Goal: Task Accomplishment & Management: Manage account settings

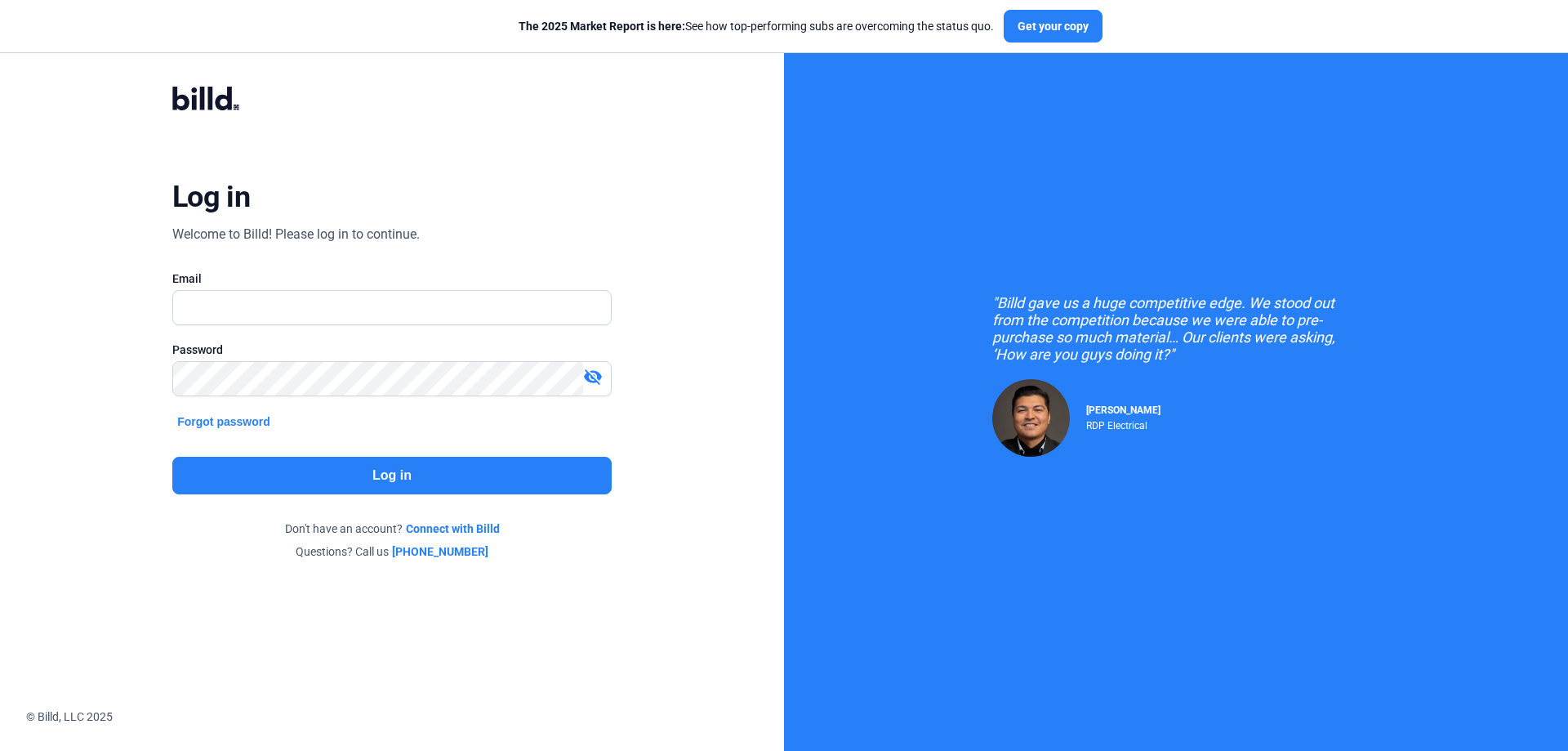
type input "[PERSON_NAME][EMAIL_ADDRESS][DOMAIN_NAME]"
click at [357, 470] on button "Log in" at bounding box center [392, 475] width 440 height 38
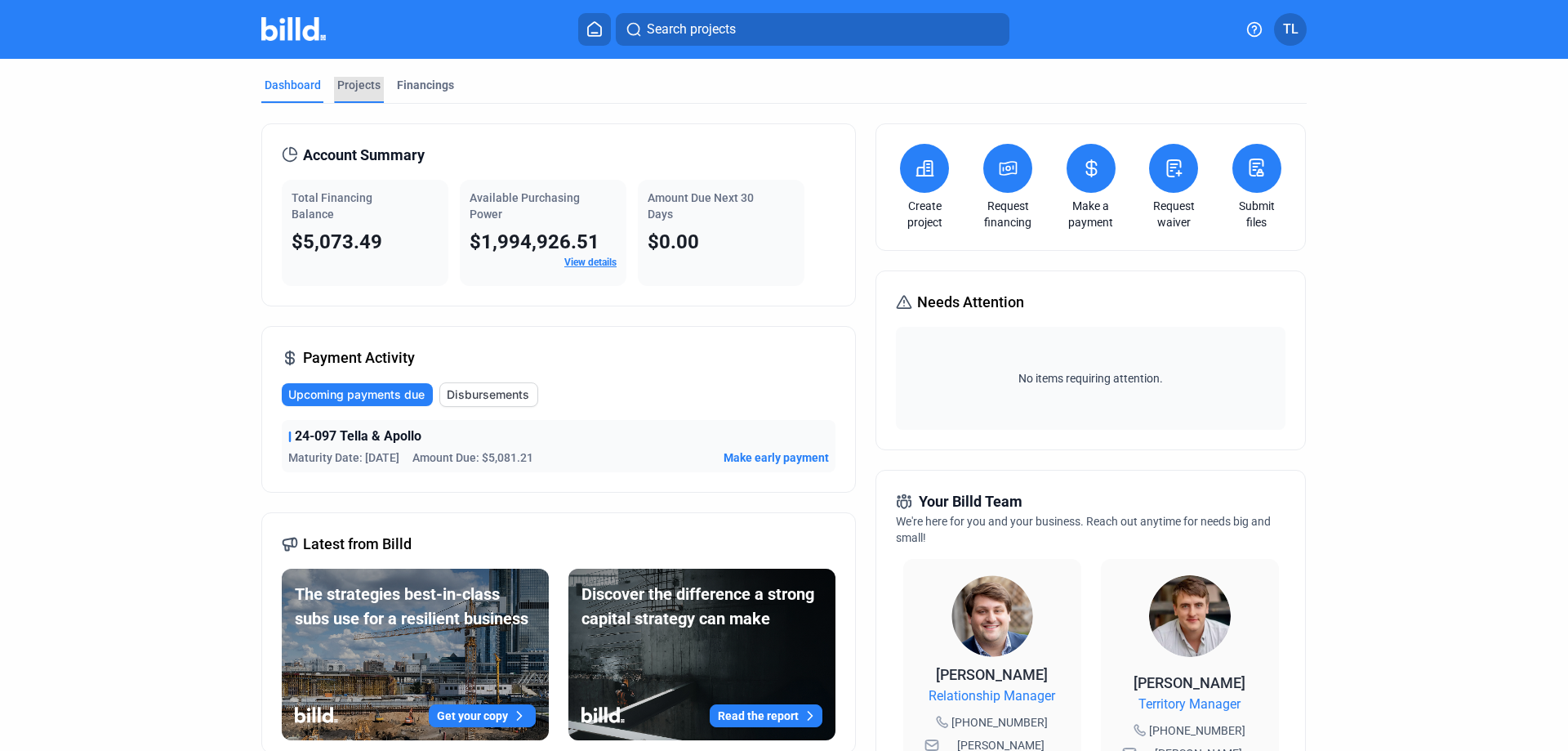
click at [346, 82] on div "Projects" at bounding box center [359, 85] width 44 height 16
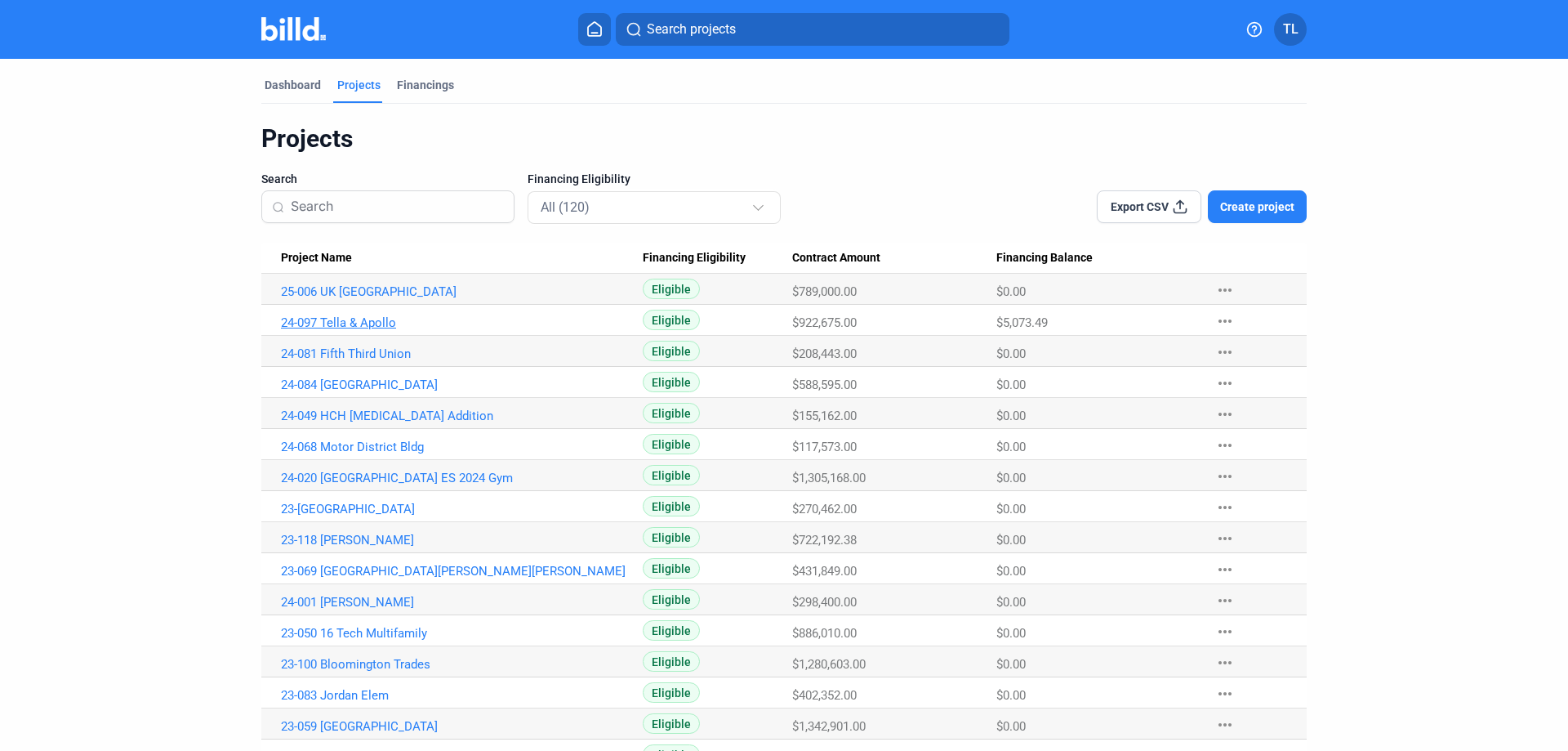
click at [298, 299] on link "24-097 Tella & Apollo" at bounding box center [461, 292] width 362 height 15
